Goal: Transaction & Acquisition: Book appointment/travel/reservation

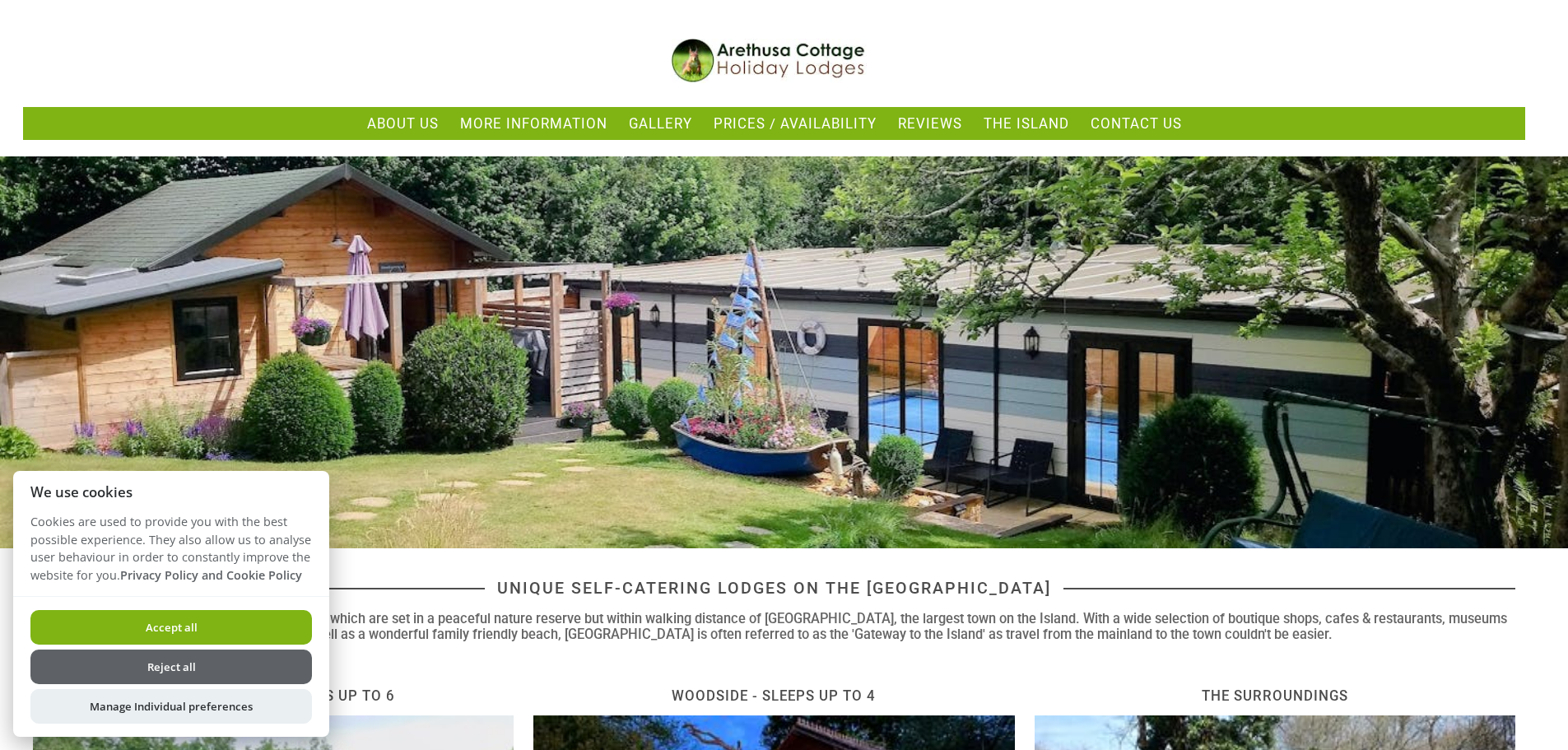
click at [188, 611] on button "Accept all" at bounding box center [171, 628] width 281 height 35
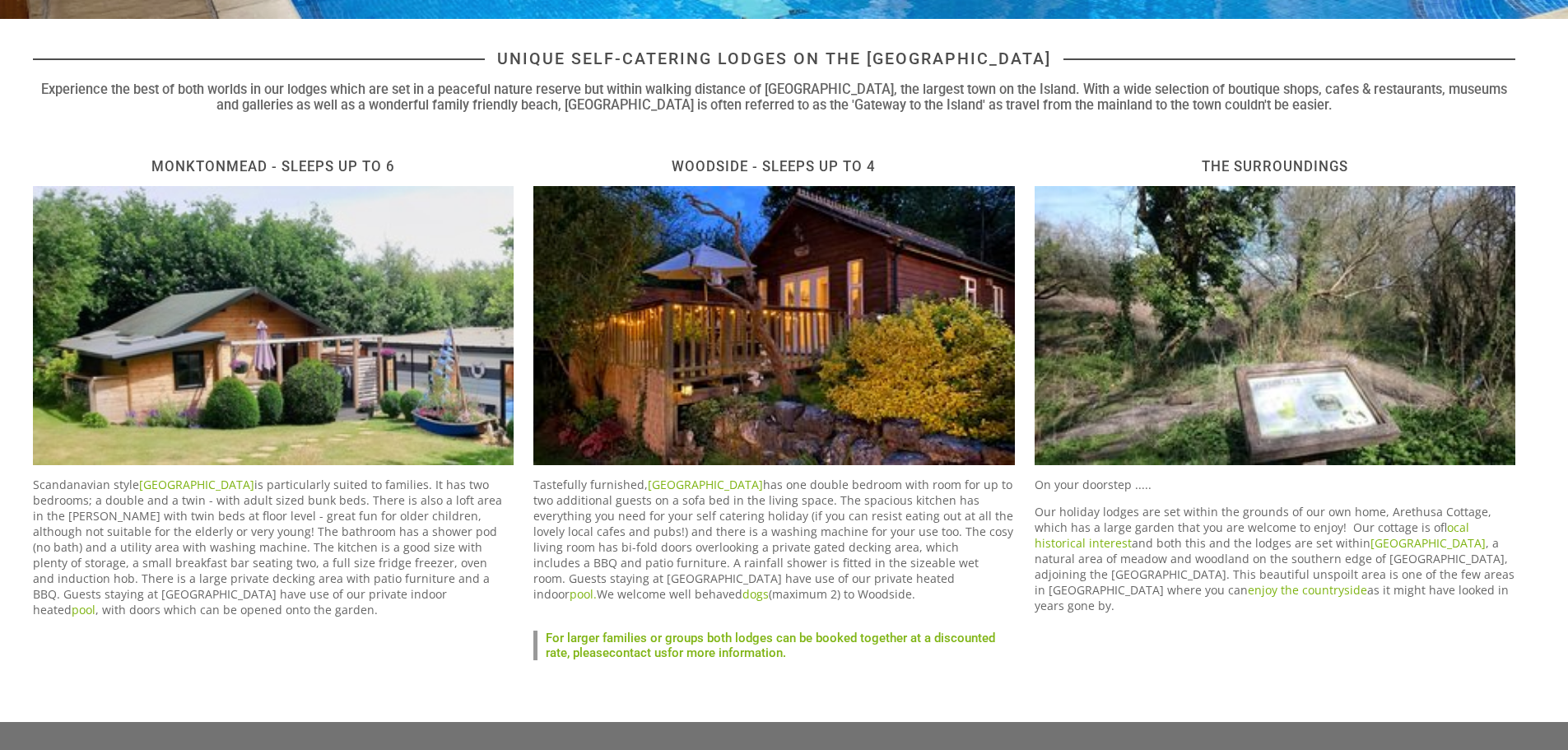
scroll to position [301, 0]
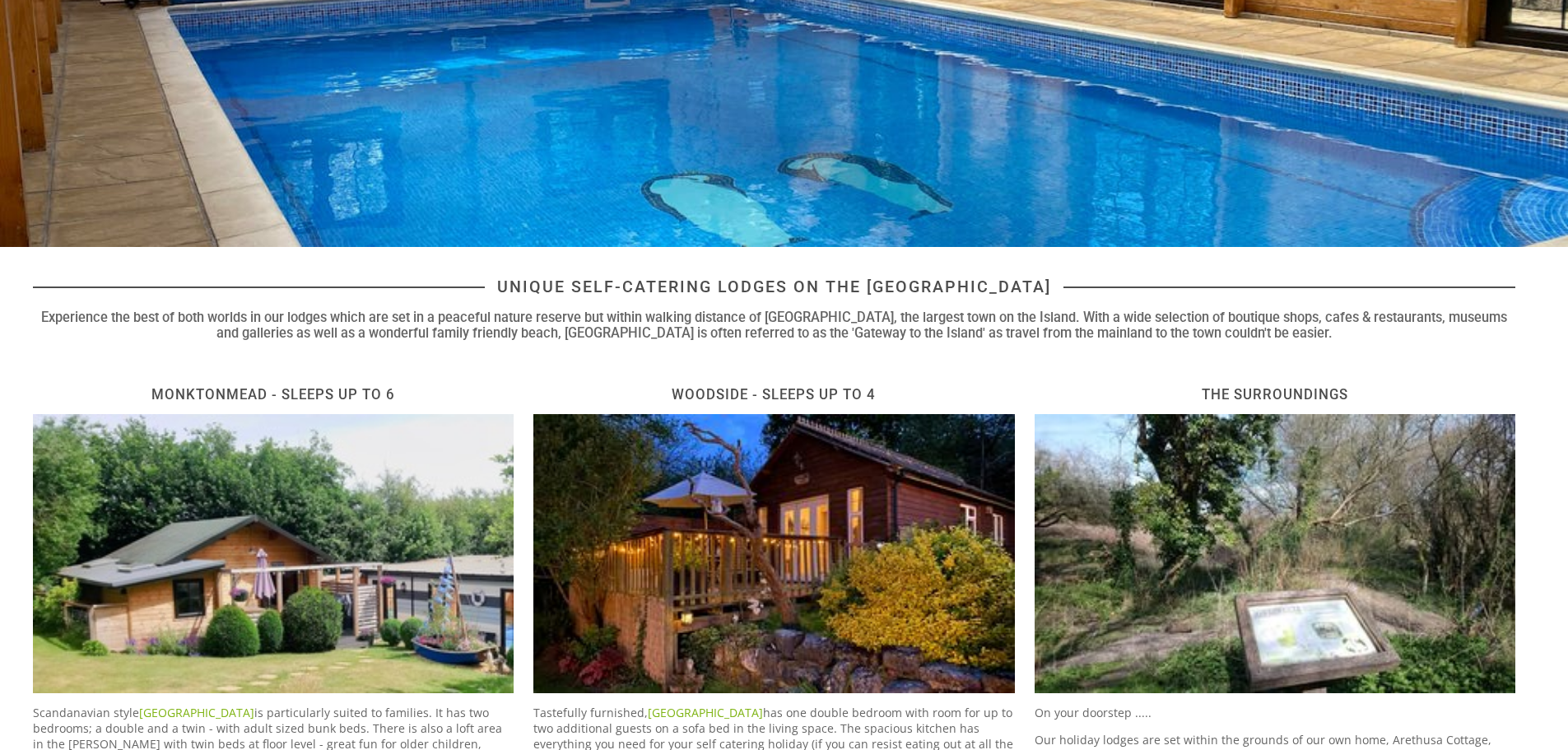
click at [814, 527] on img at bounding box center [774, 554] width 481 height 280
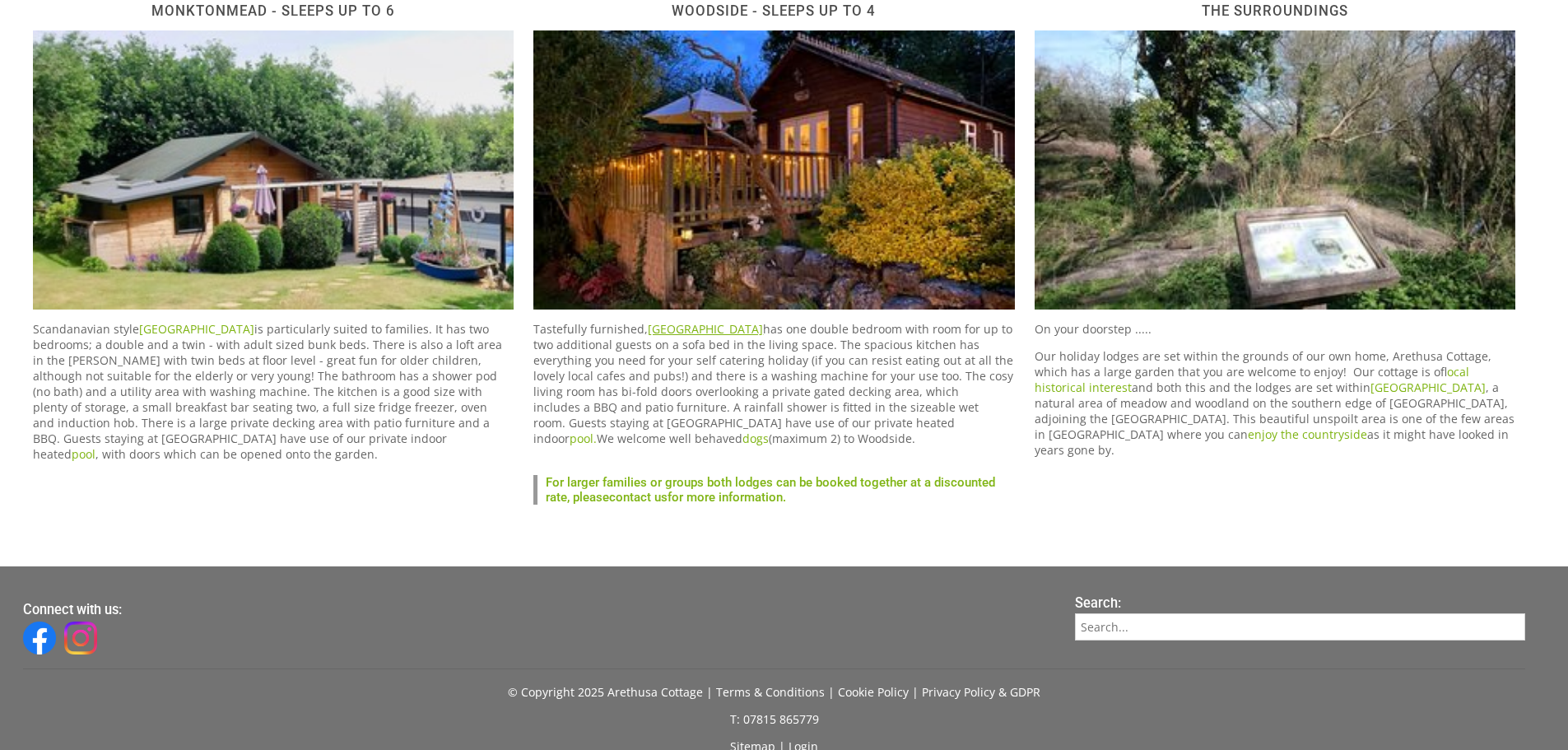
click at [699, 325] on link "[GEOGRAPHIC_DATA]" at bounding box center [705, 329] width 115 height 16
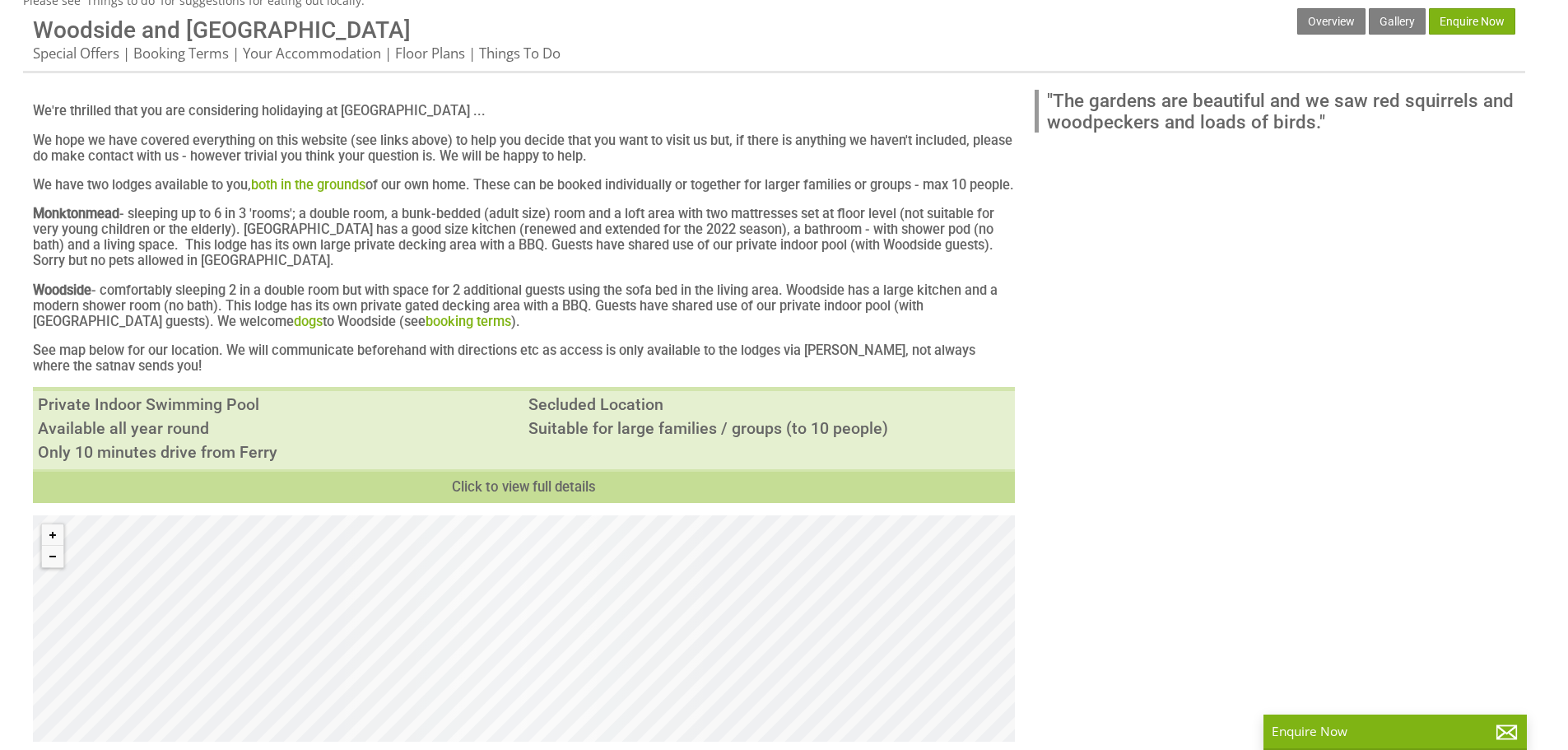
scroll to position [385, 0]
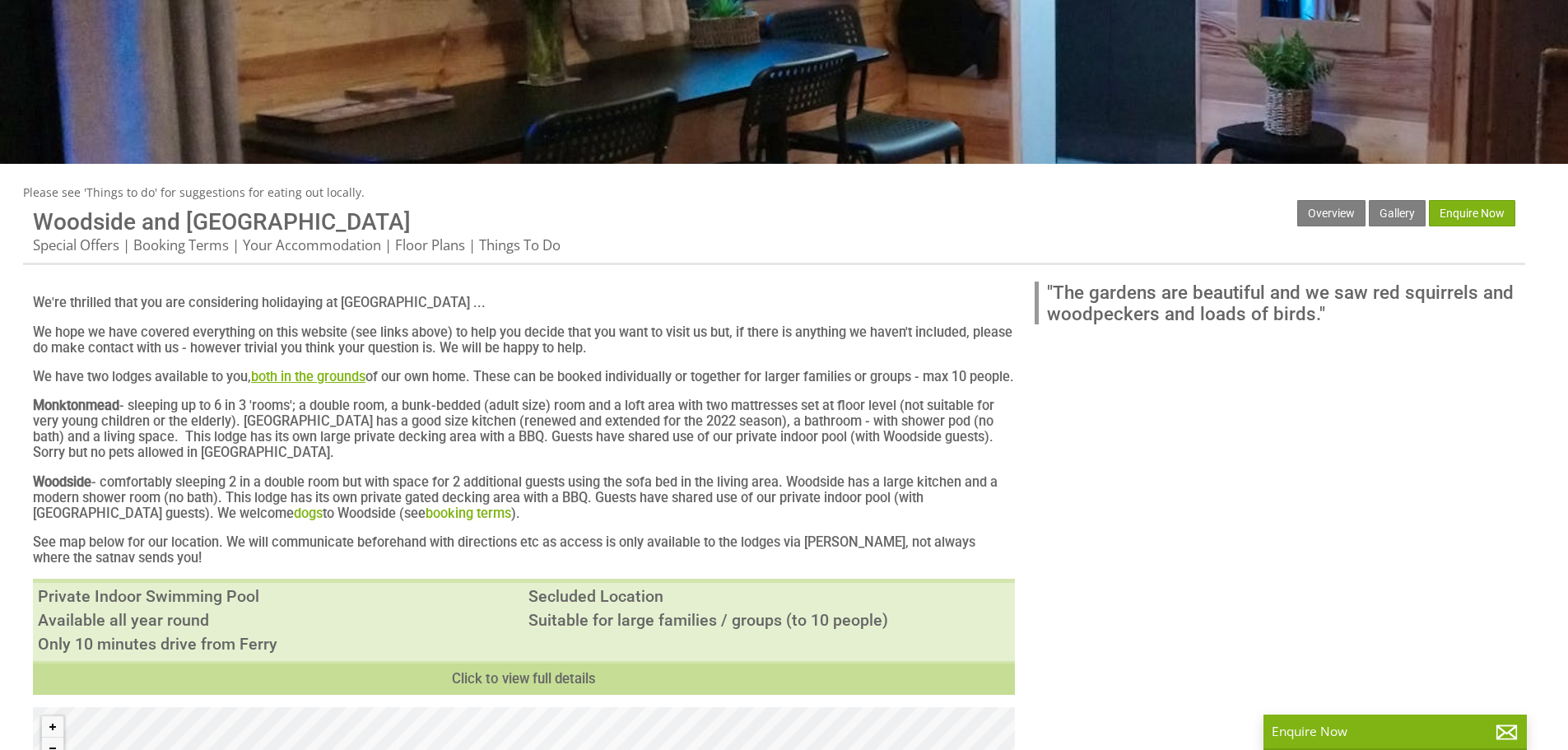
click at [324, 375] on link "both in the grounds" at bounding box center [307, 377] width 114 height 16
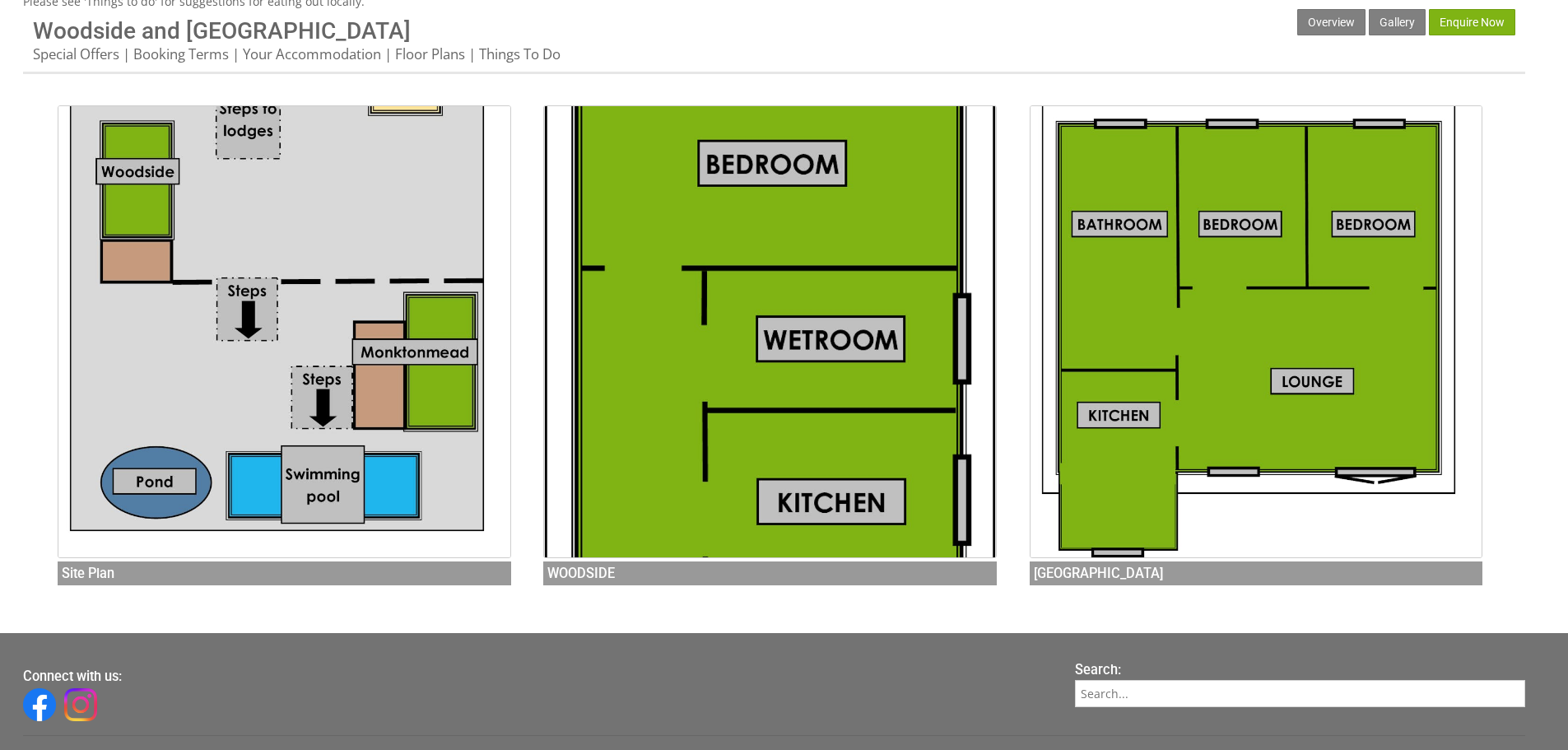
scroll to position [577, 0]
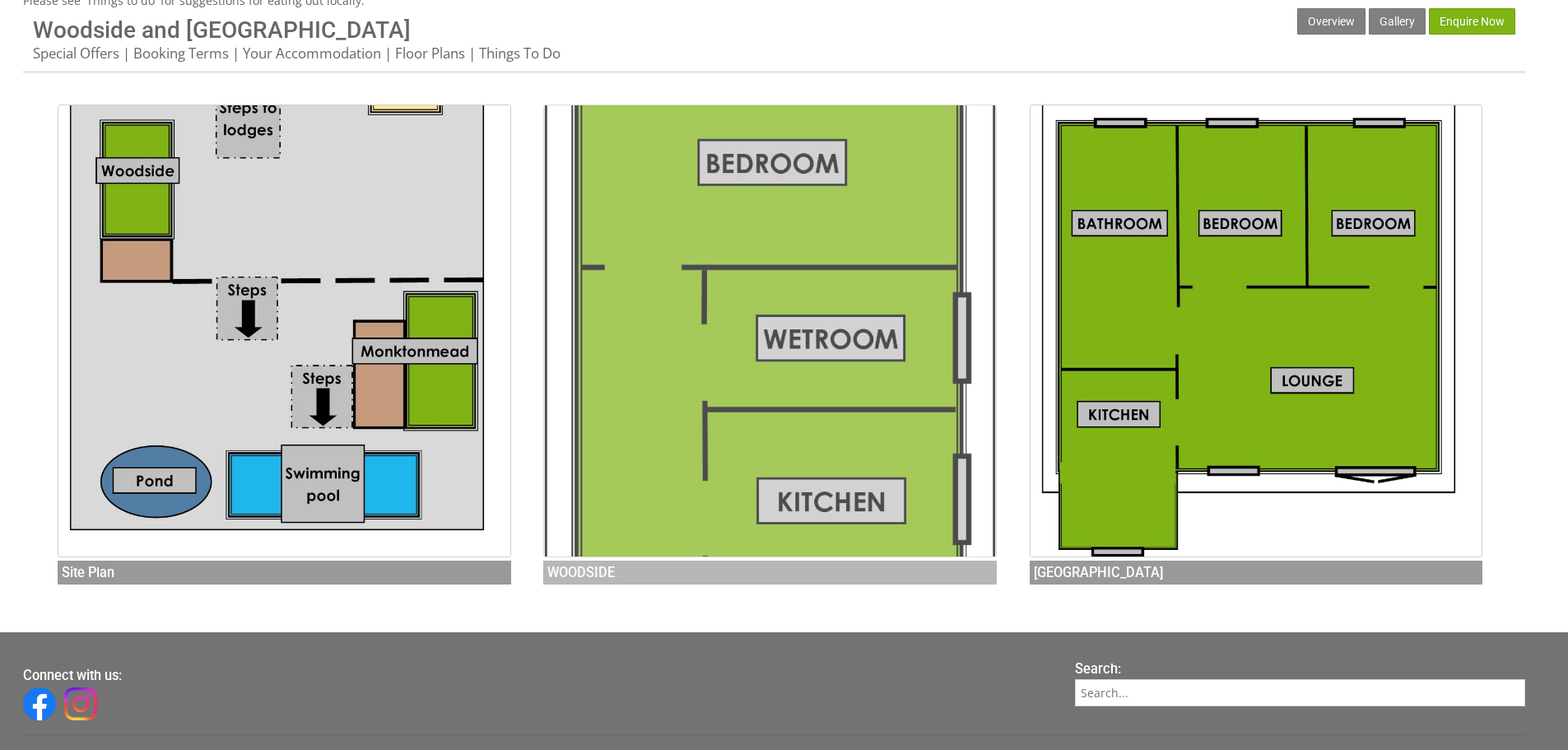
click at [794, 392] on img at bounding box center [770, 331] width 454 height 454
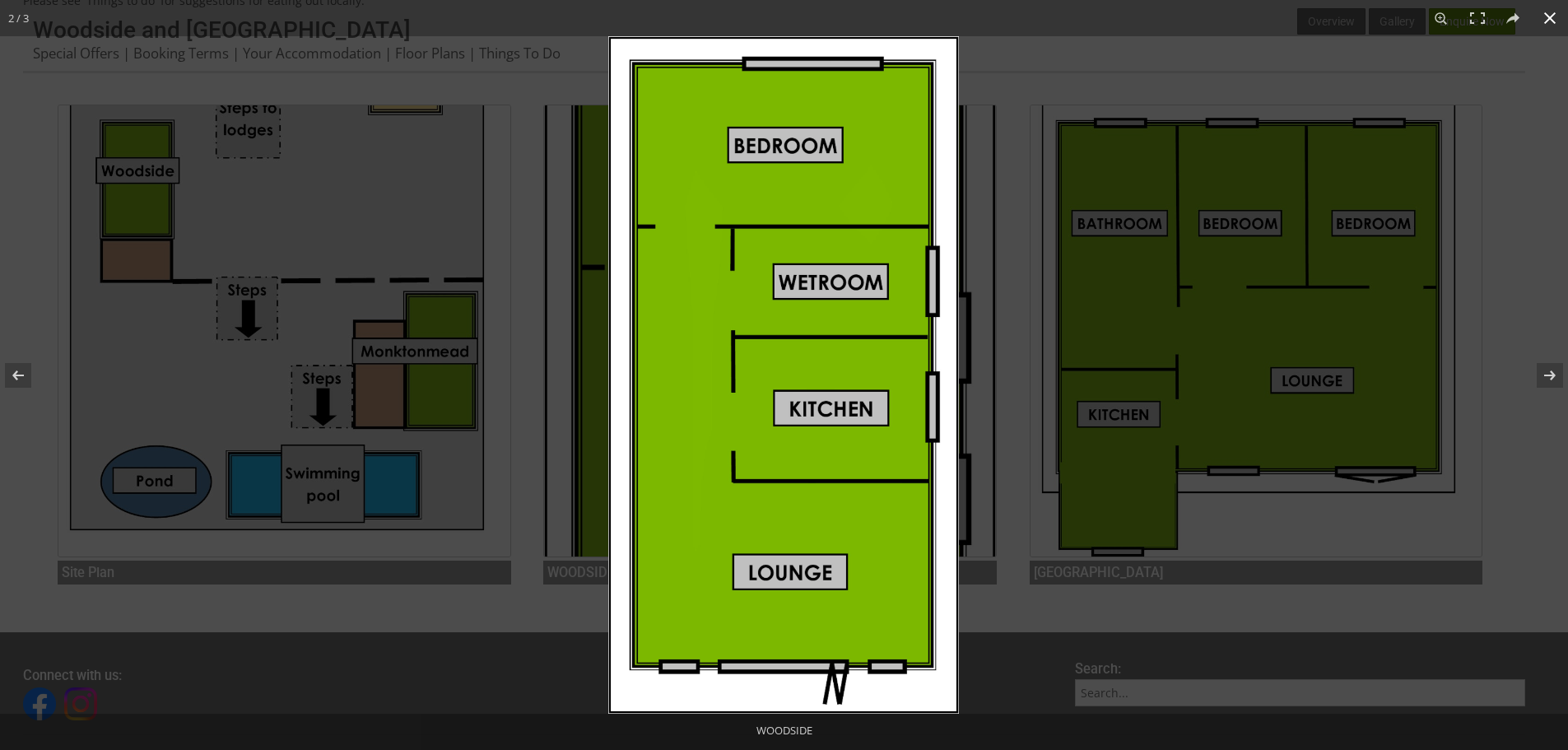
click at [1023, 68] on div at bounding box center [1392, 411] width 1568 height 750
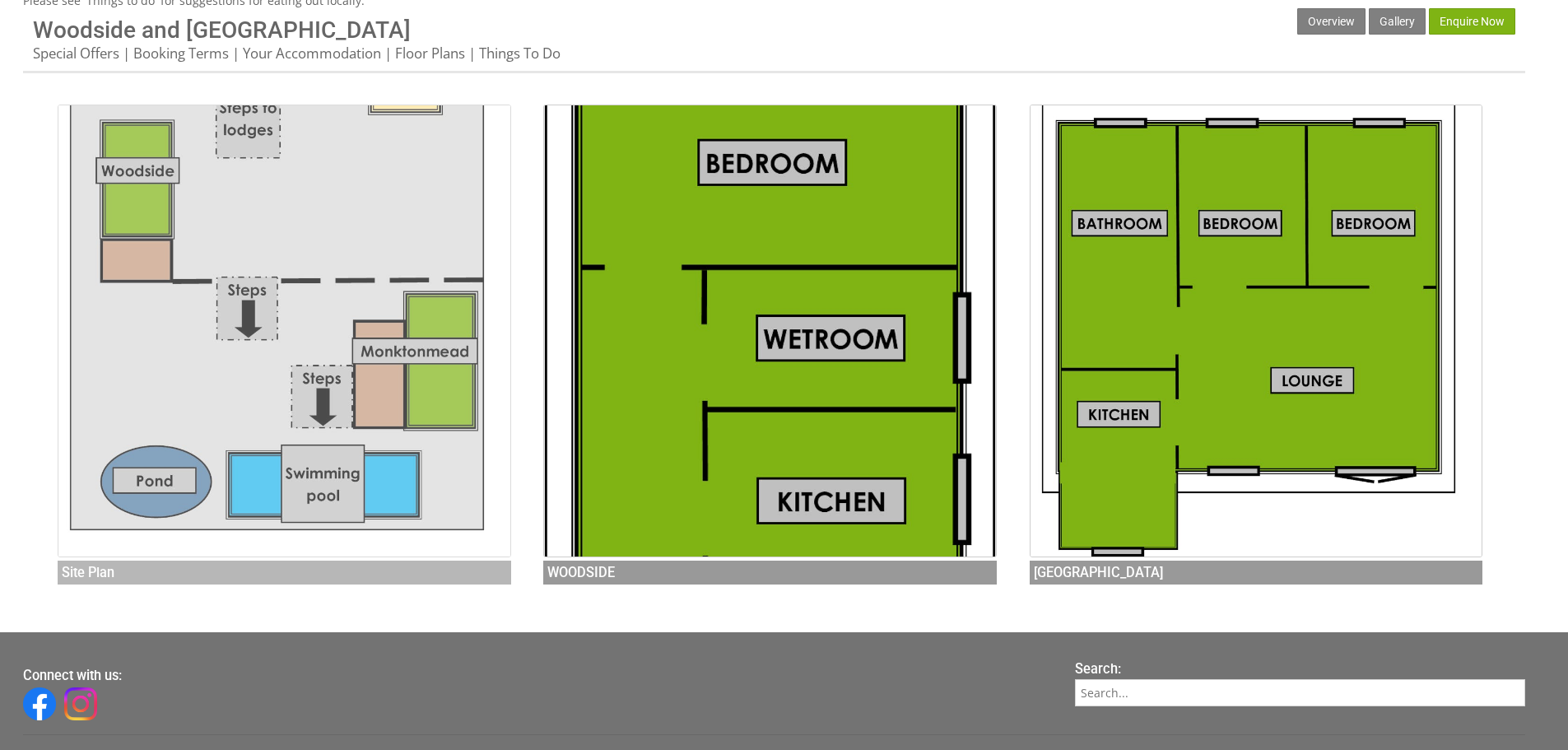
scroll to position [0, 0]
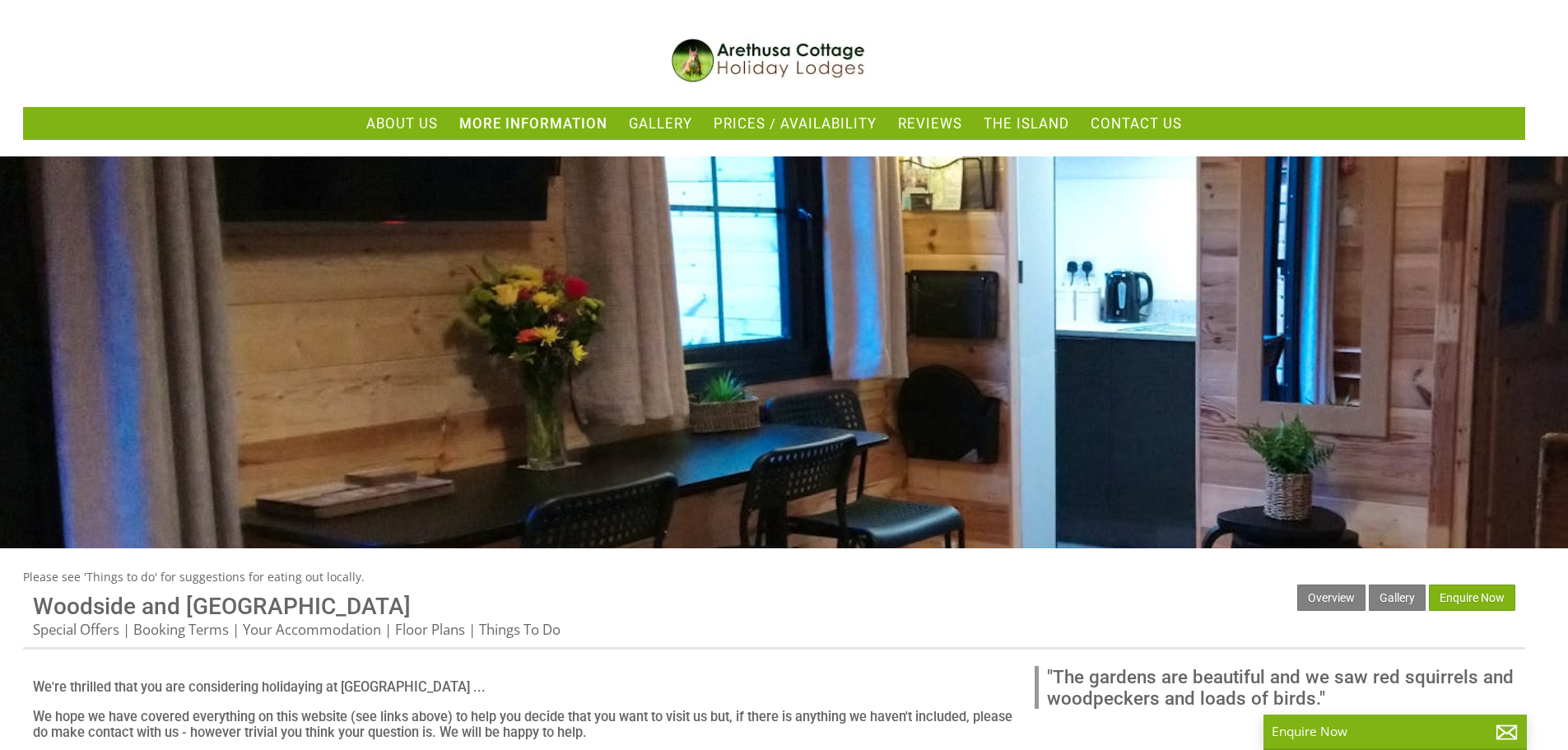
scroll to position [385, 0]
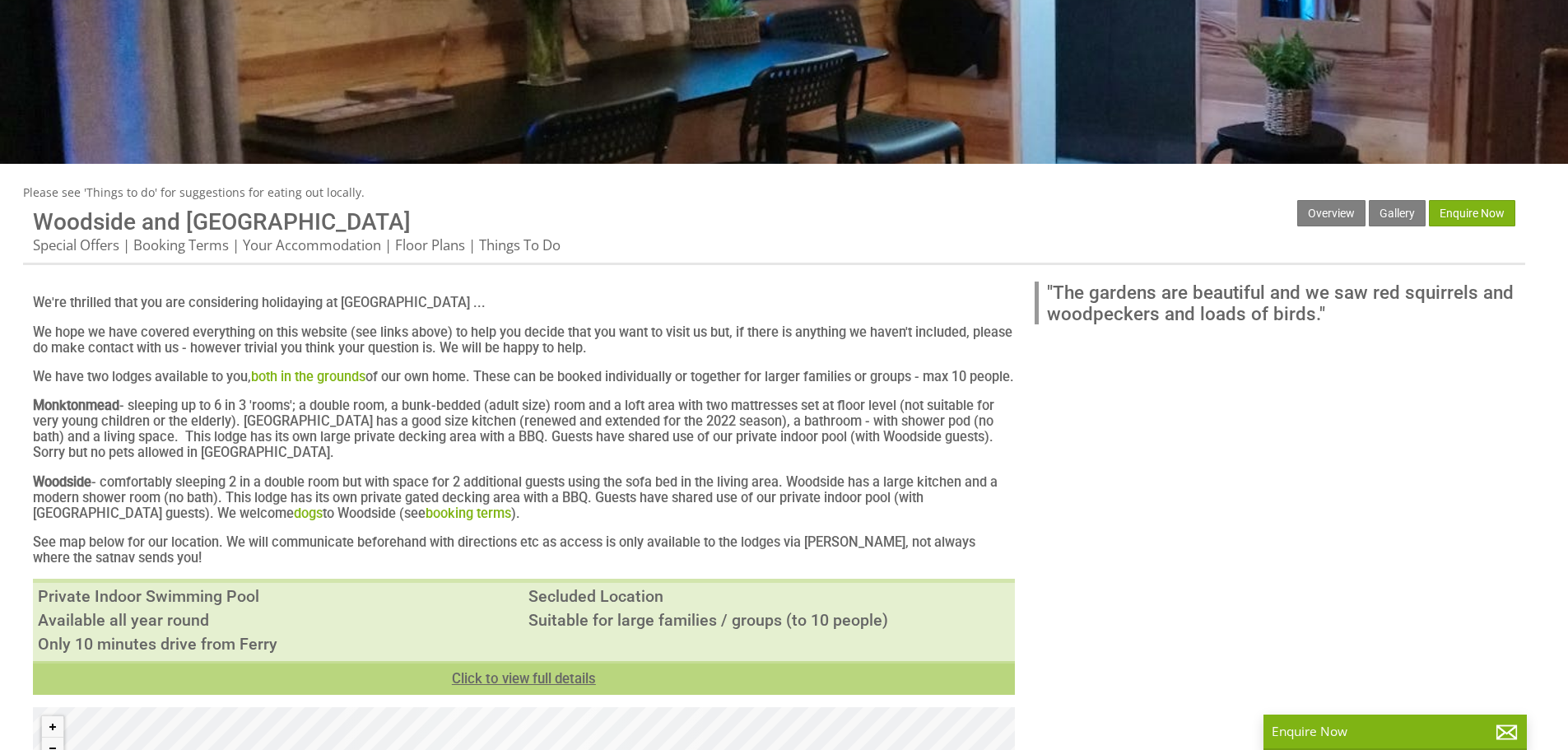
click at [554, 695] on link "Click to view full details" at bounding box center [524, 678] width 982 height 34
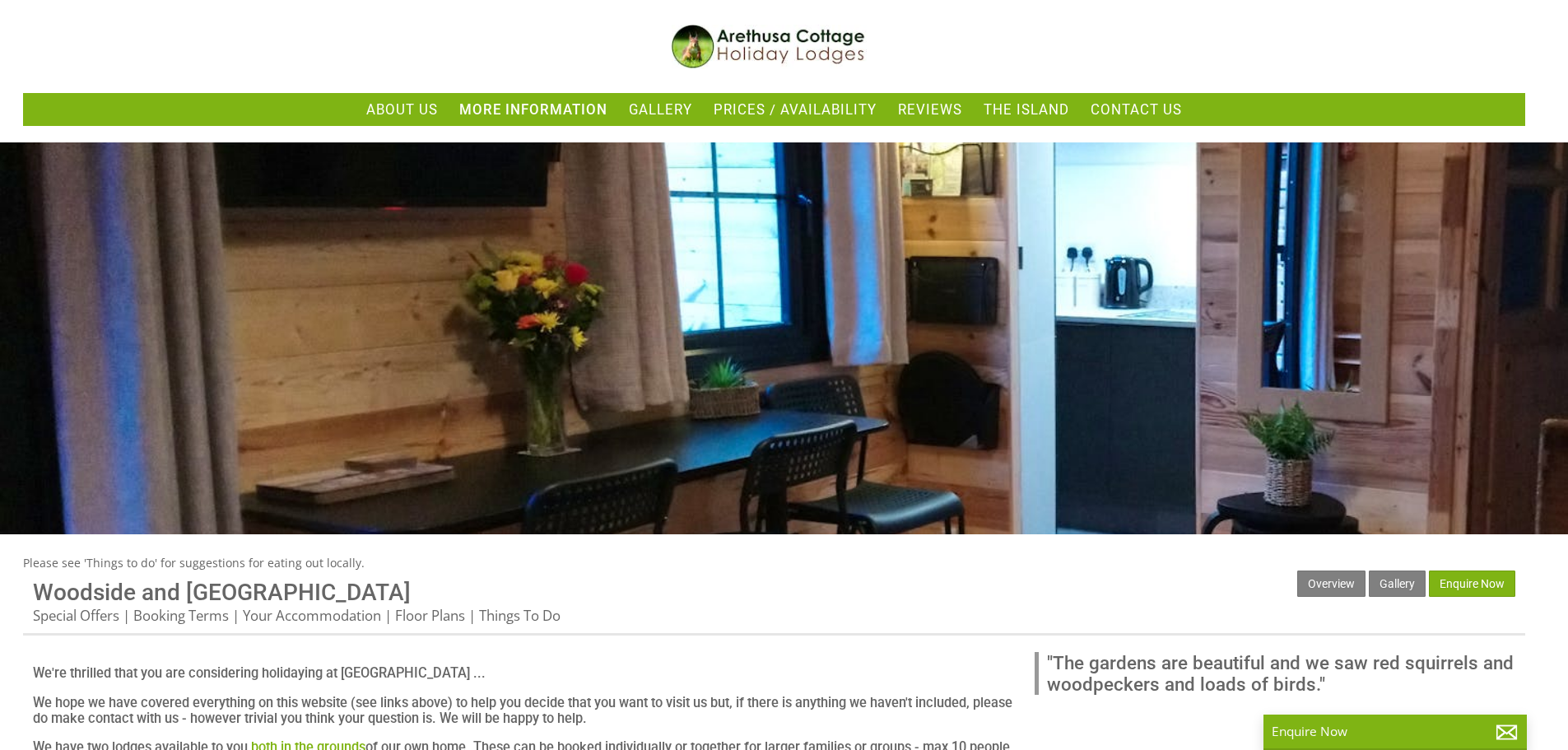
scroll to position [0, 0]
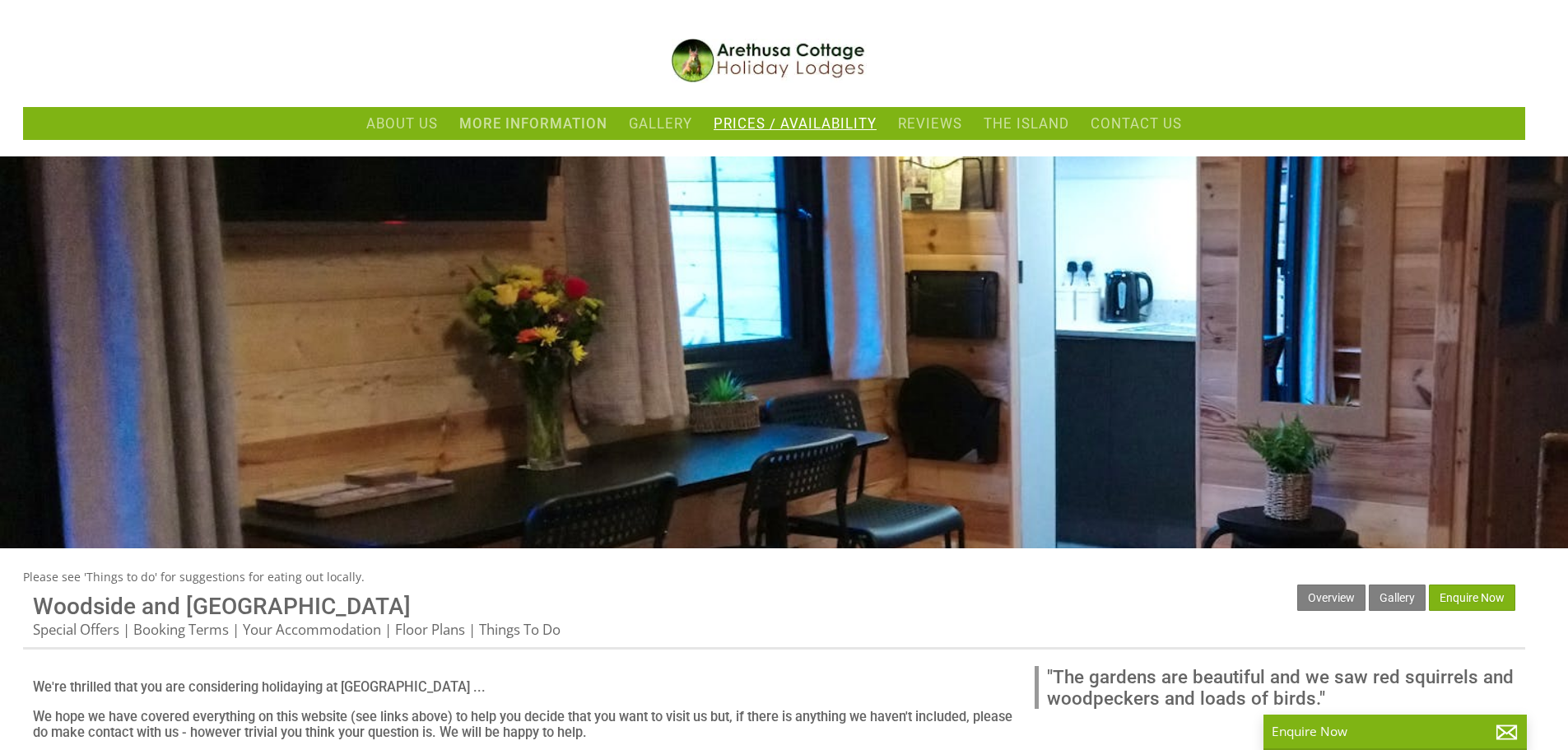
click at [739, 130] on link "Prices / Availability" at bounding box center [795, 123] width 163 height 17
